Goal: Information Seeking & Learning: Learn about a topic

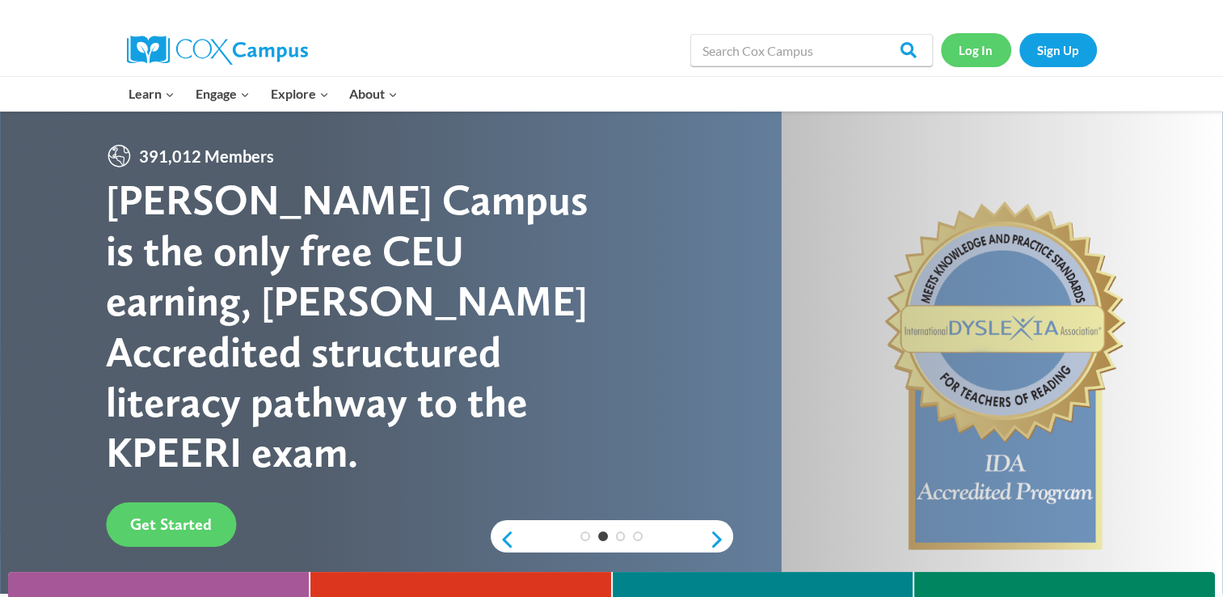
click at [983, 49] on link "Log In" at bounding box center [976, 49] width 70 height 33
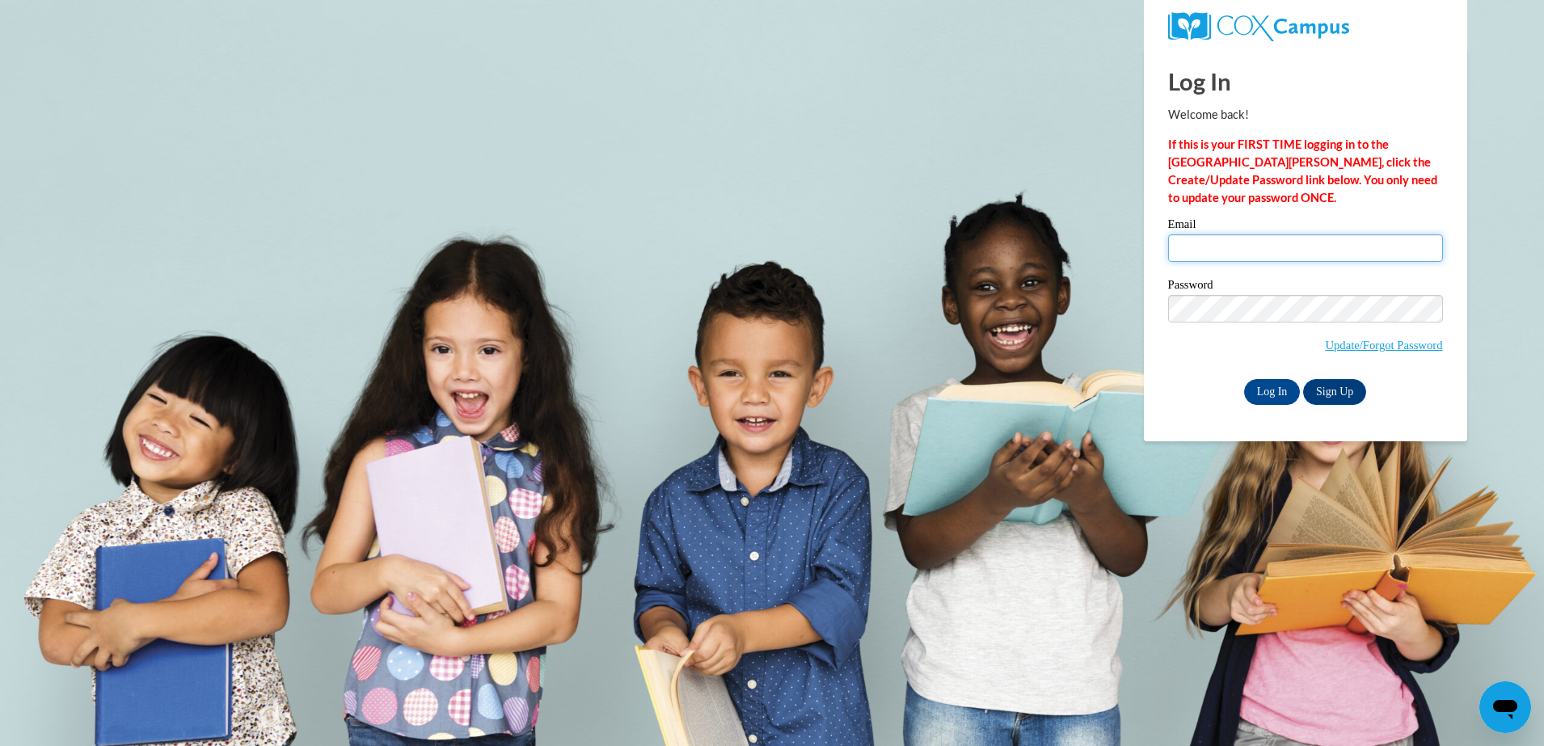
type input "smithjaliyah25@icloud.com"
click at [1543, 400] on html "Log In Welcome back! If this is your FIRST TIME logging in to the NEW Cox Campu…" at bounding box center [772, 373] width 1544 height 746
click at [1272, 392] on input "Log In" at bounding box center [1272, 392] width 57 height 26
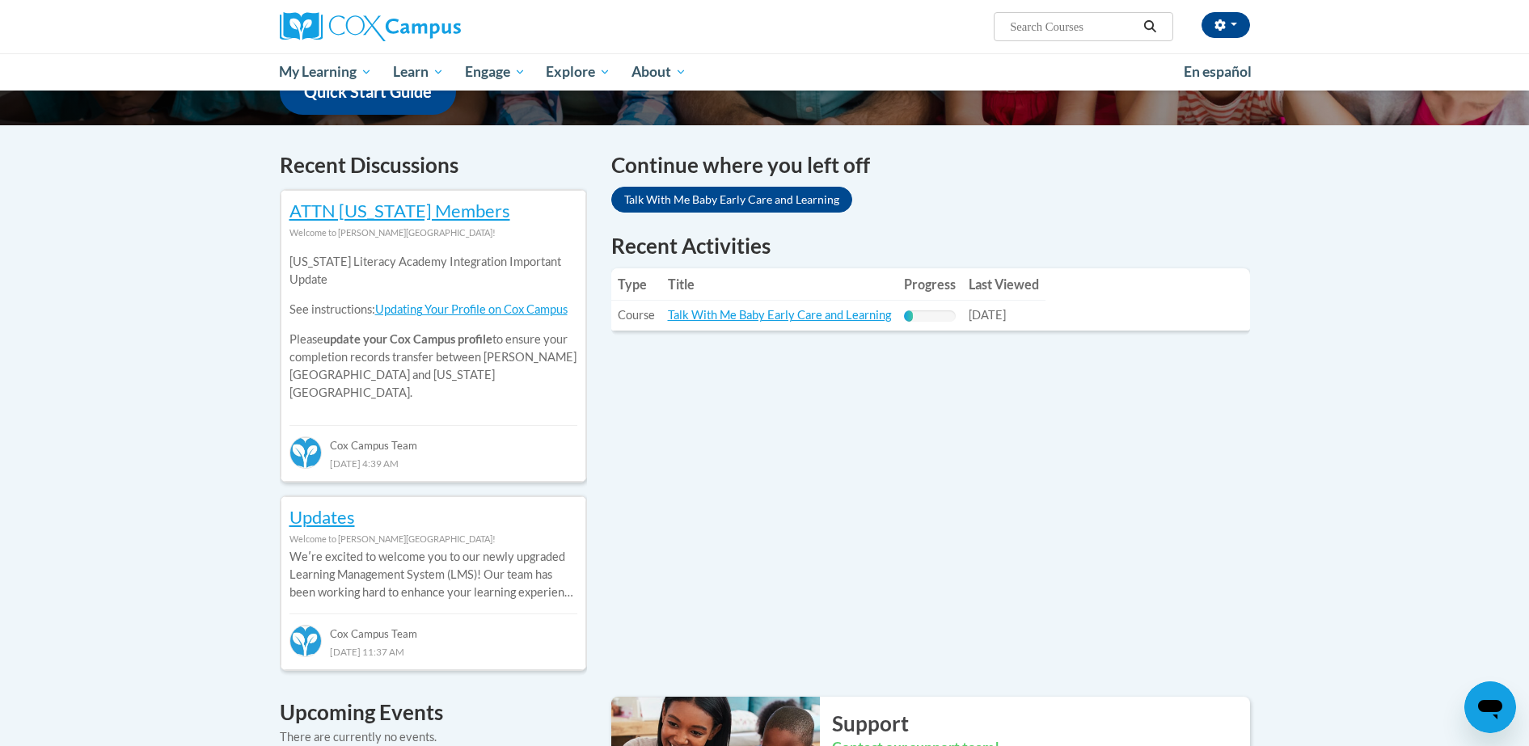
scroll to position [487, 0]
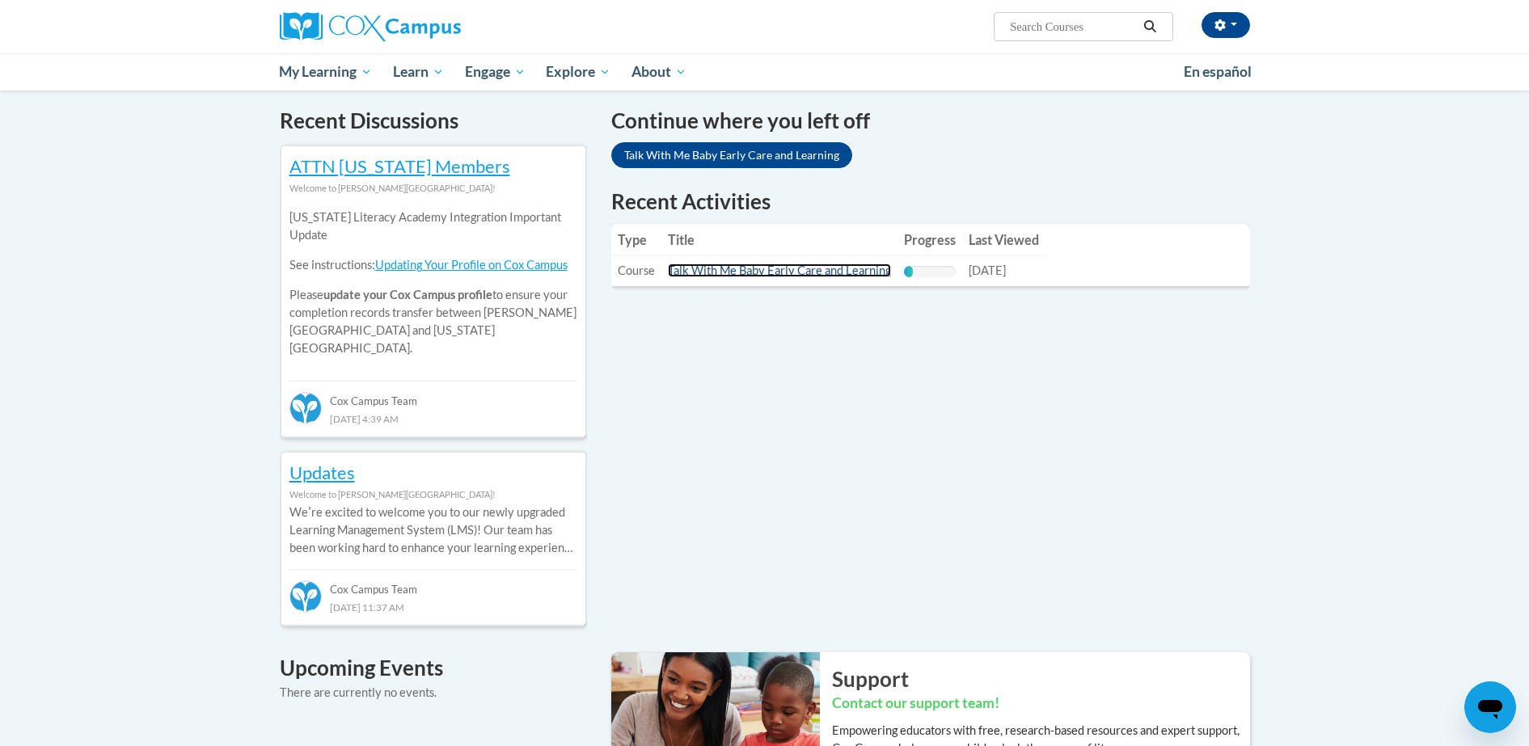
click at [733, 277] on link "Talk With Me Baby Early Care and Learning" at bounding box center [779, 271] width 223 height 14
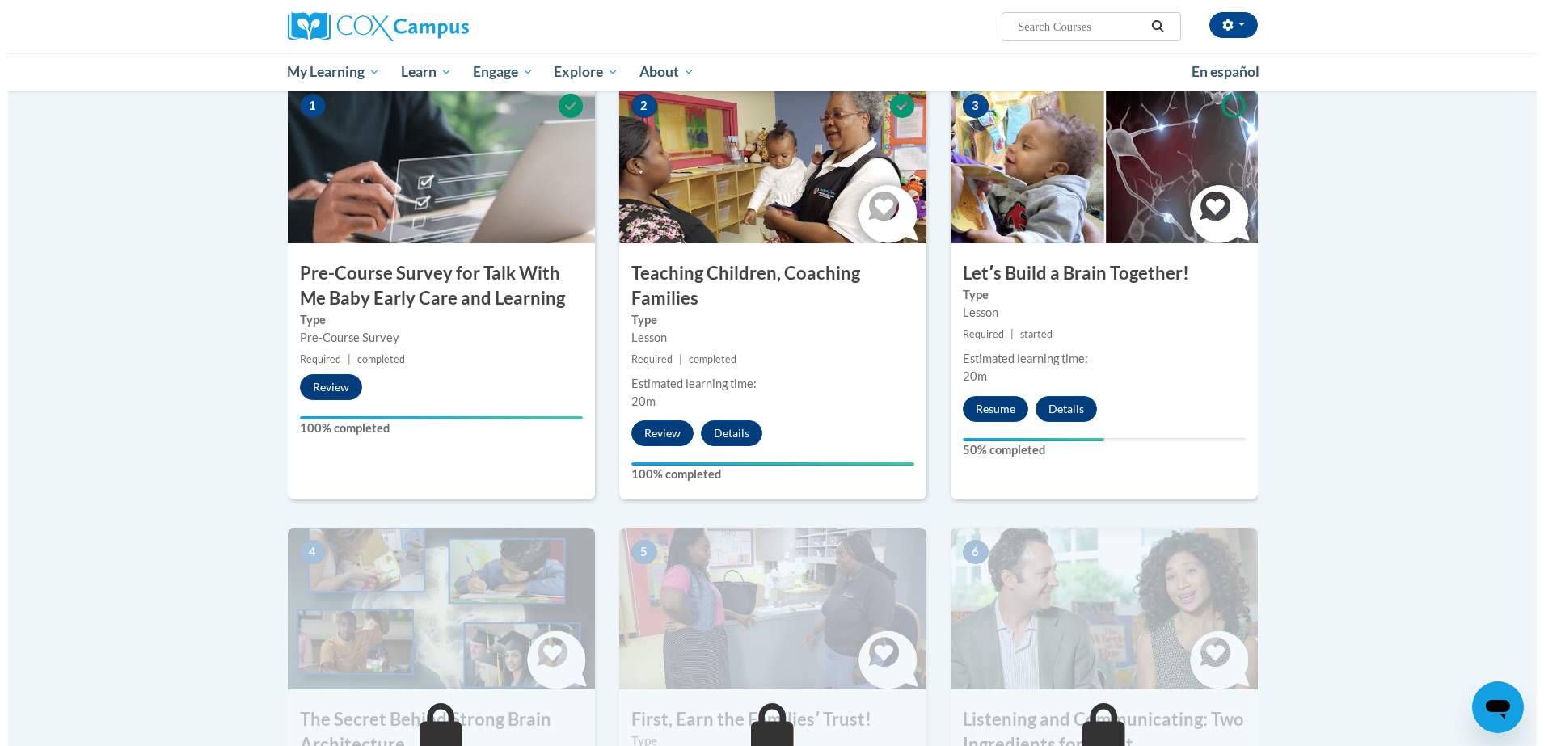
scroll to position [367, 0]
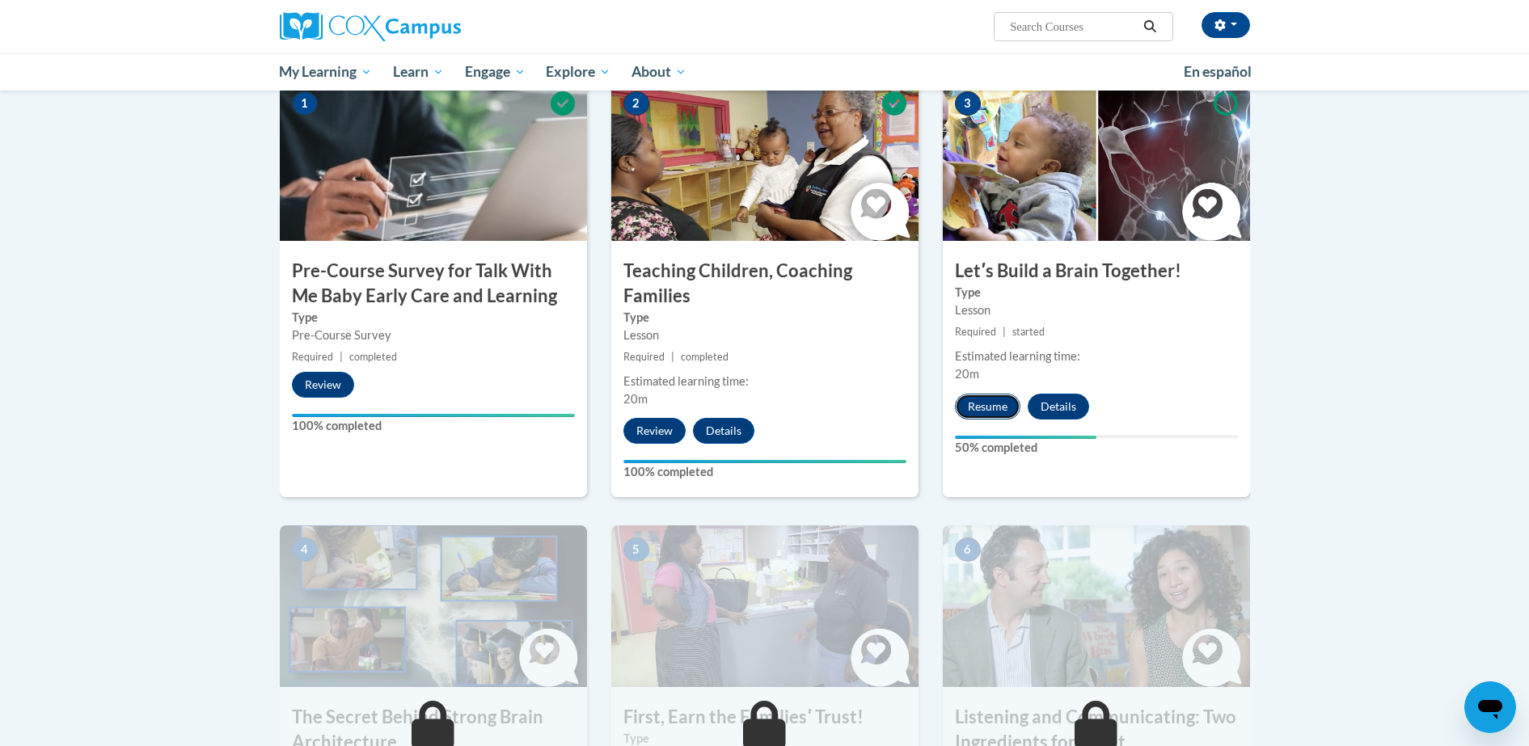
click at [978, 394] on button "Resume" at bounding box center [987, 407] width 65 height 26
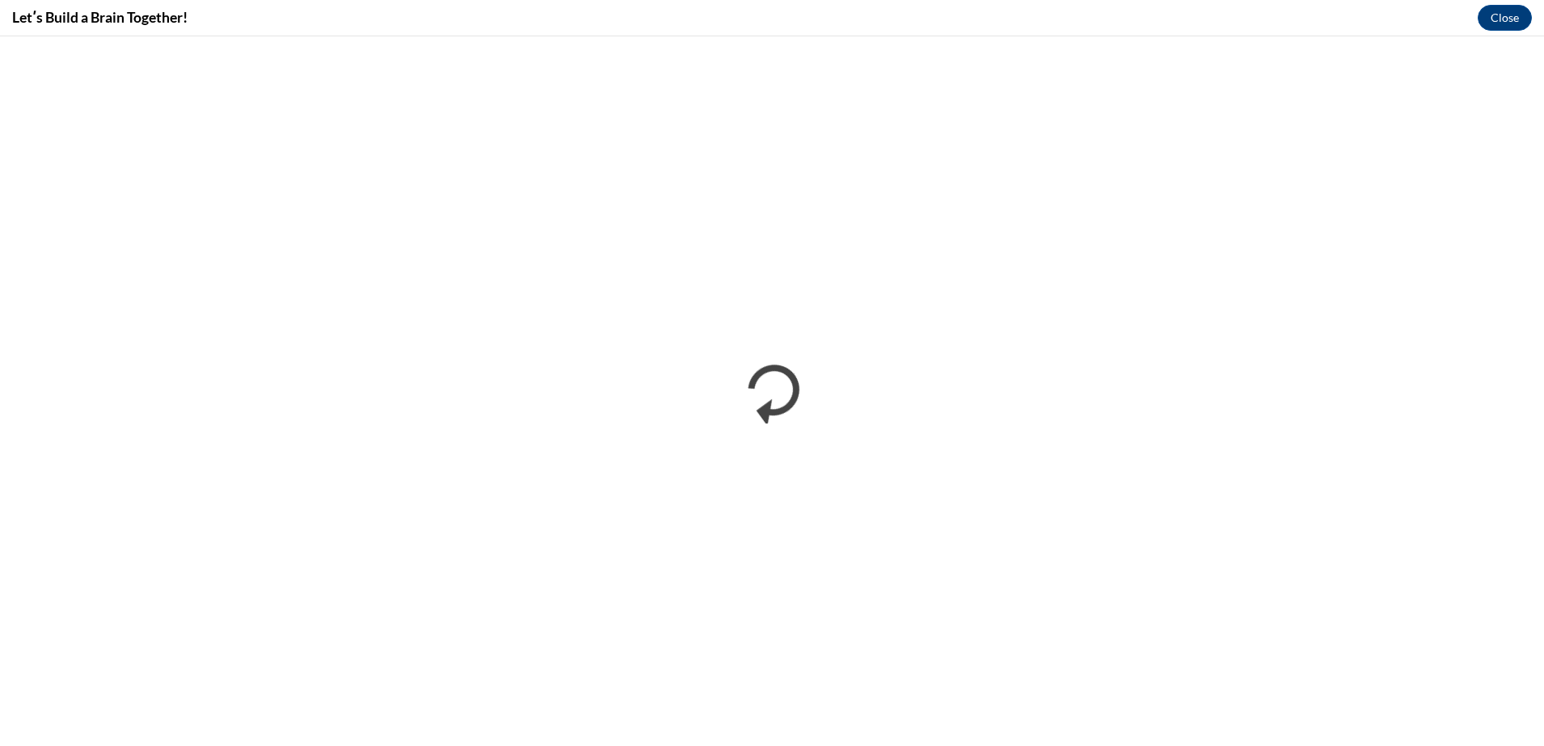
scroll to position [0, 0]
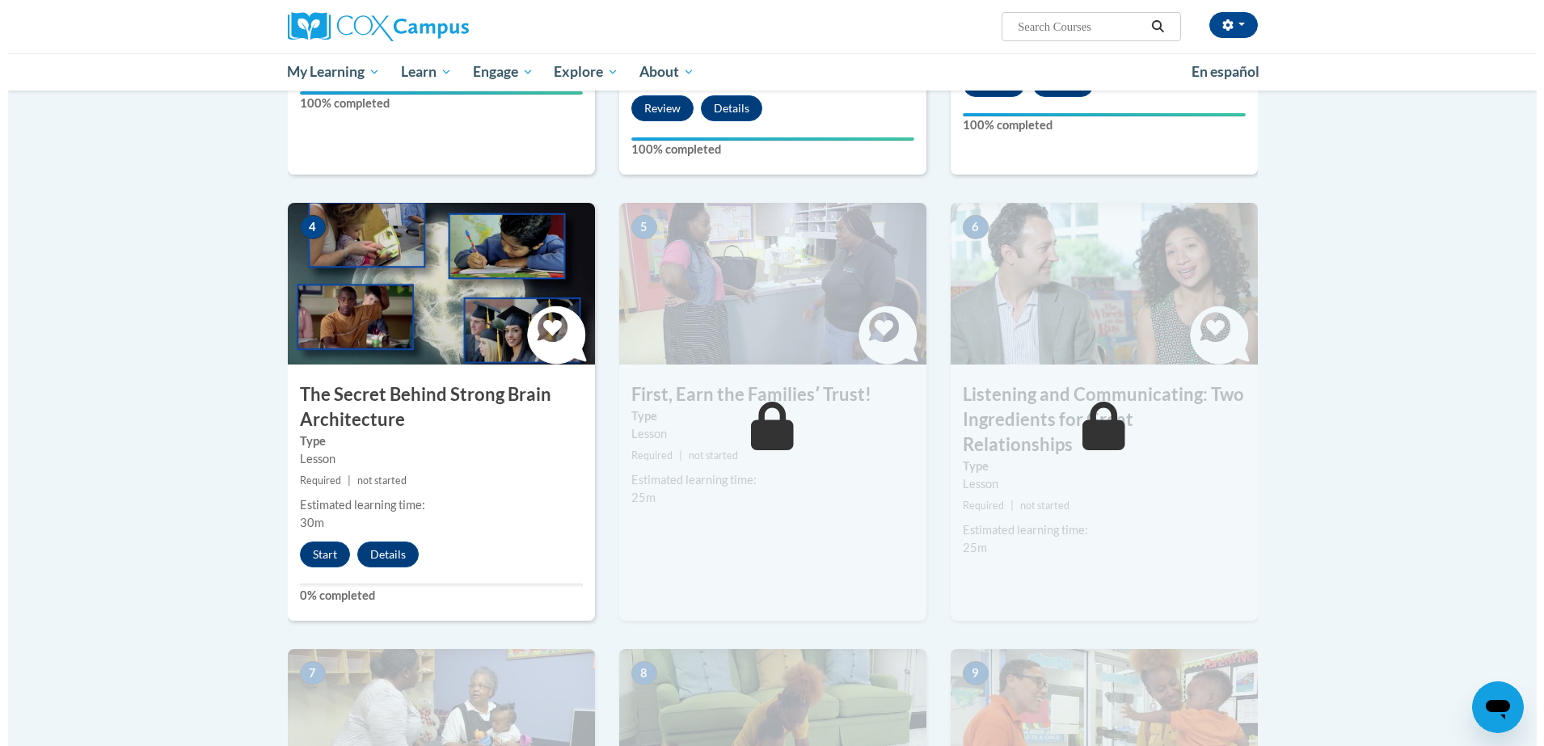
scroll to position [721, 0]
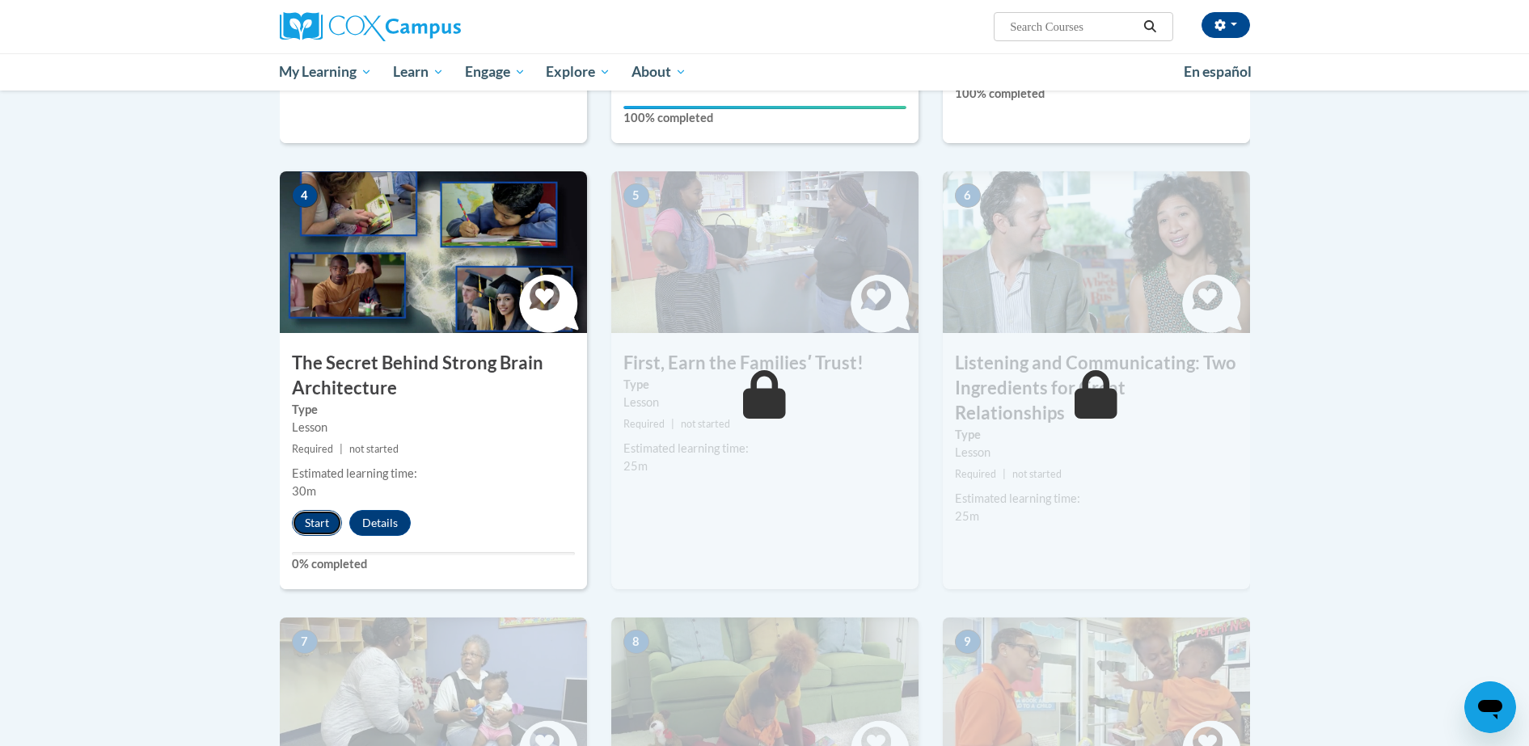
click at [325, 519] on button "Start" at bounding box center [317, 523] width 50 height 26
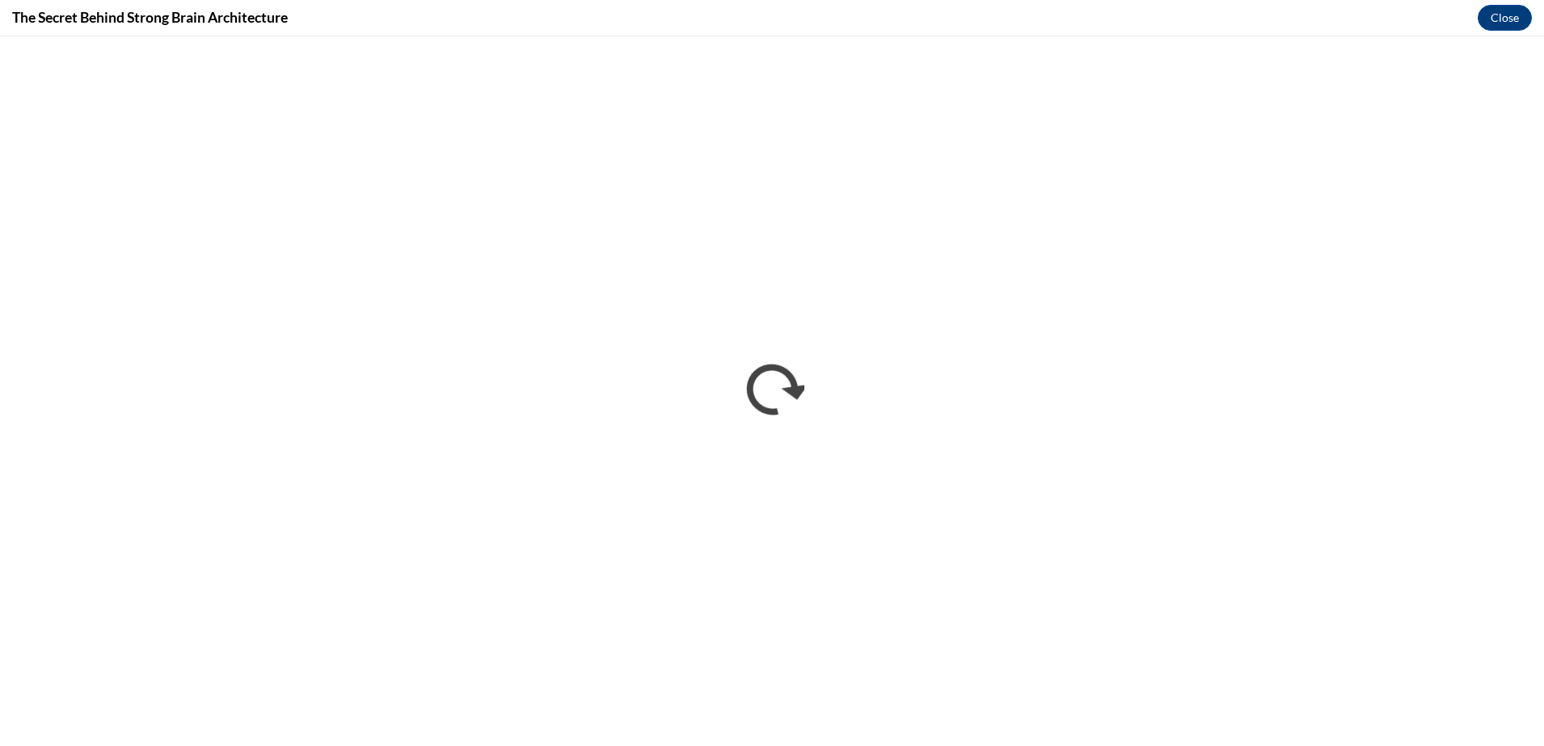
scroll to position [0, 0]
